Goal: Find specific page/section: Find specific page/section

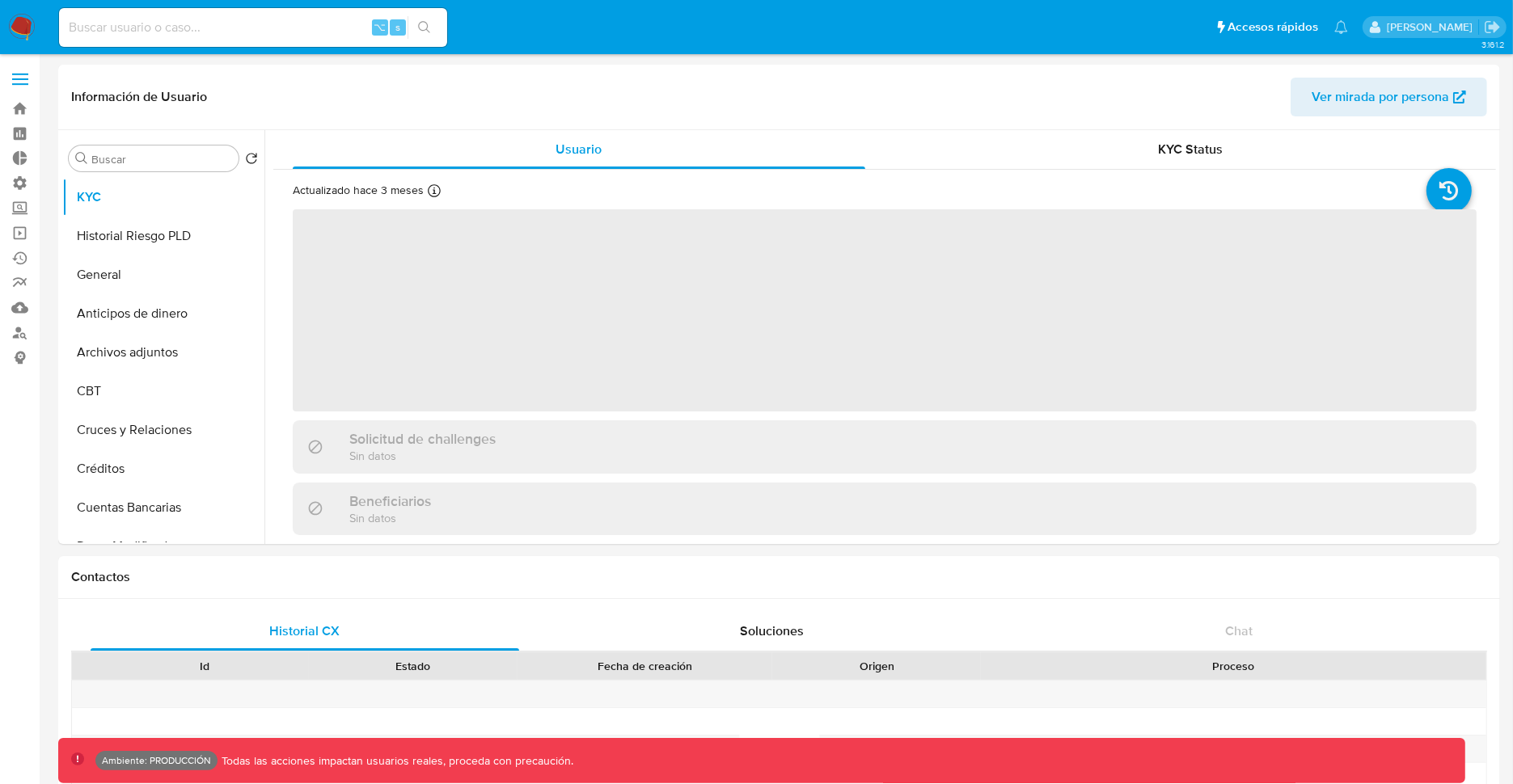
select select "10"
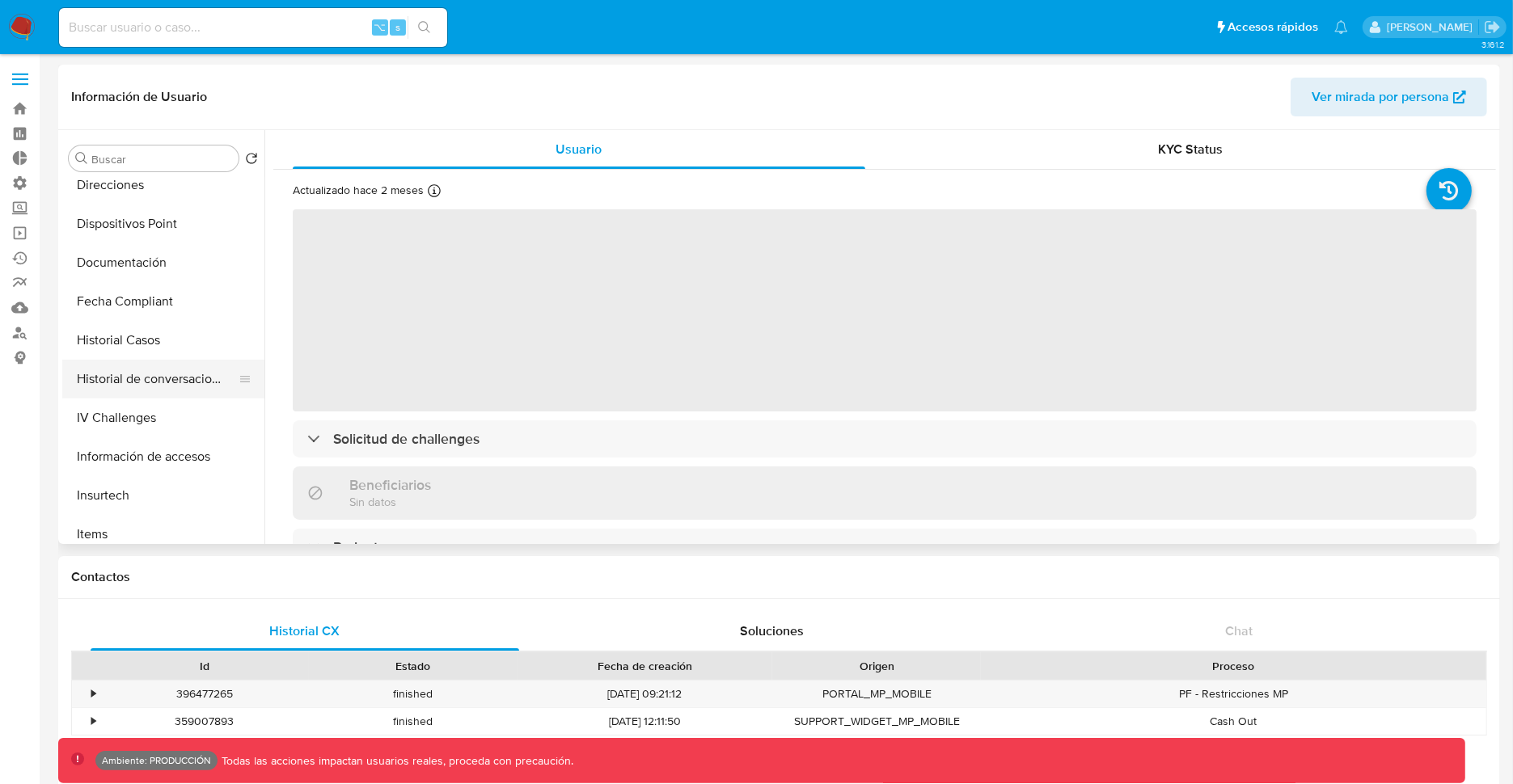
select select "10"
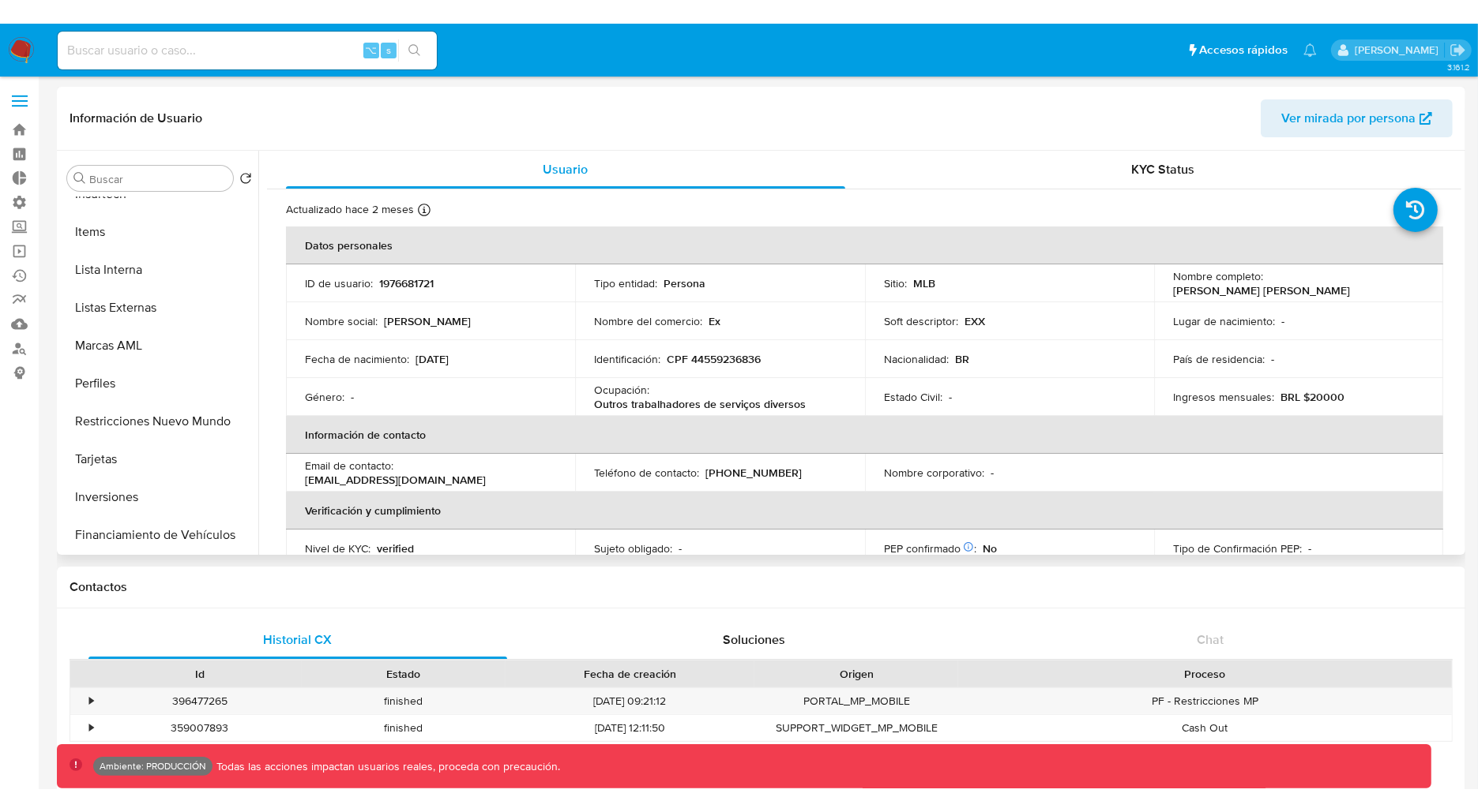
scroll to position [770, 0]
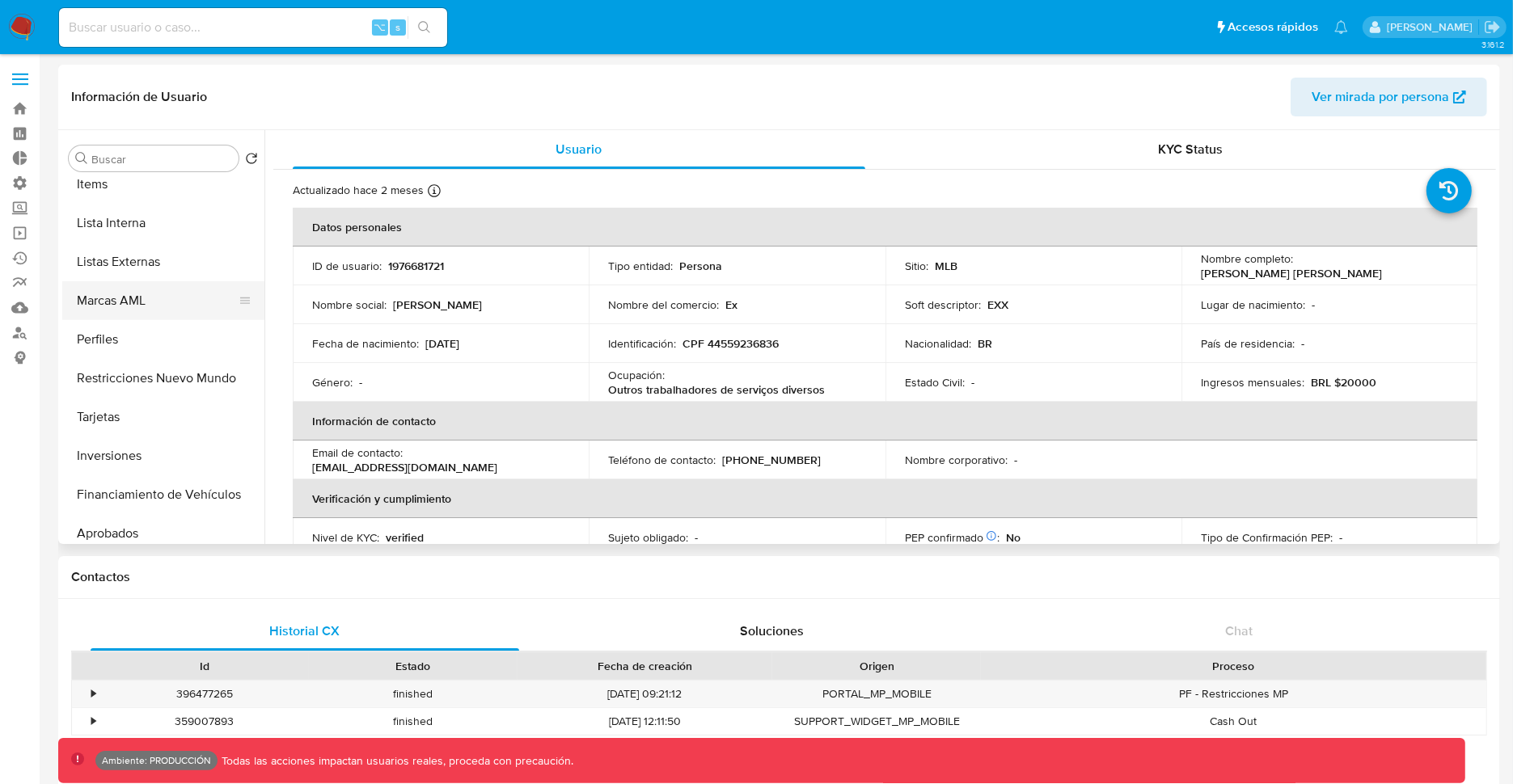
click at [133, 311] on button "Marcas AML" at bounding box center [157, 301] width 189 height 39
